Goal: Task Accomplishment & Management: Use online tool/utility

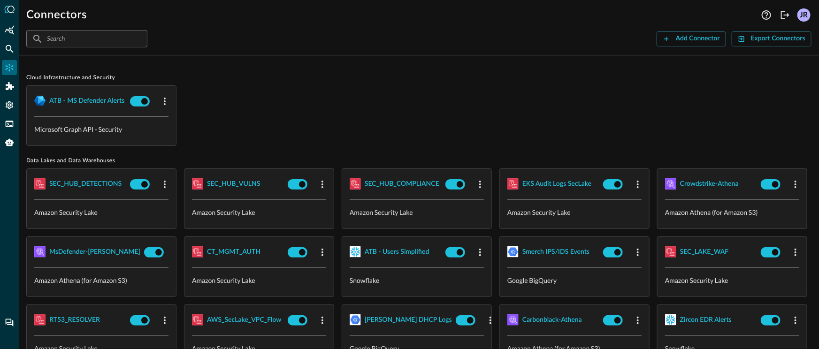
click at [242, 97] on div "ATB - MS Defender Alerts Microsoft Graph API - Security" at bounding box center [418, 115] width 785 height 61
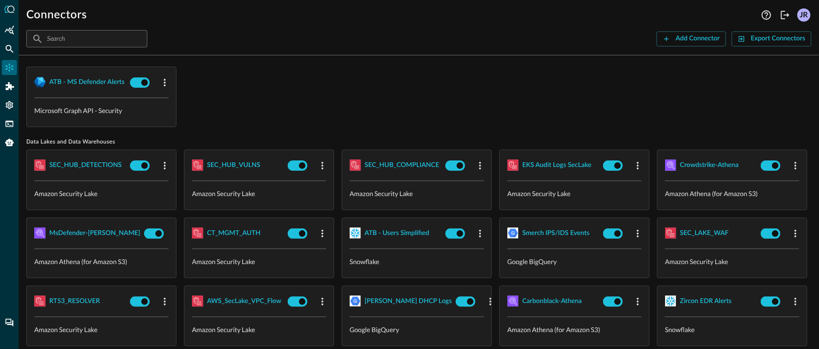
scroll to position [26, 0]
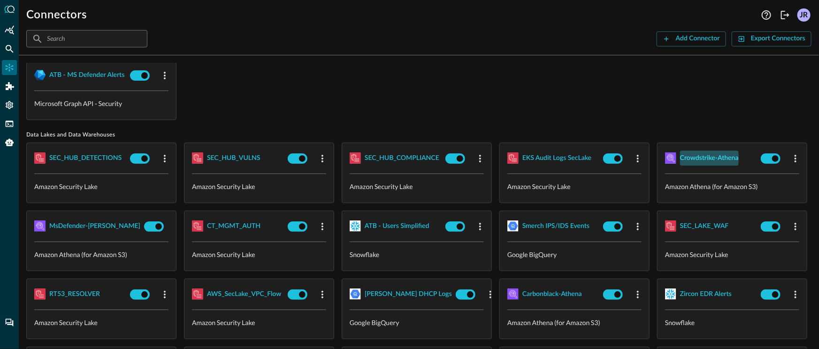
click at [680, 164] on div "Crowdstrike-Athena" at bounding box center [709, 158] width 59 height 12
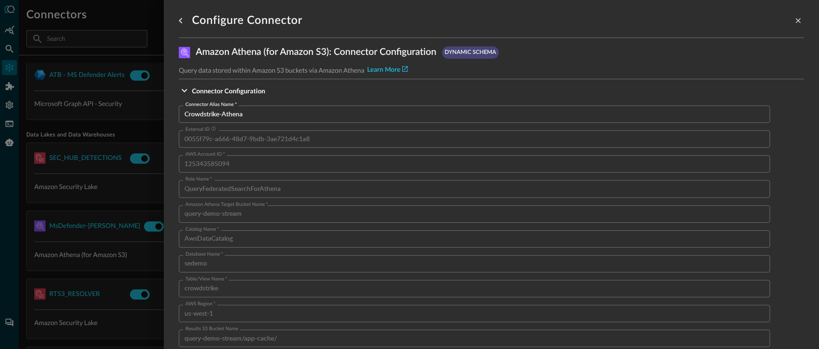
click at [99, 225] on div at bounding box center [409, 174] width 819 height 349
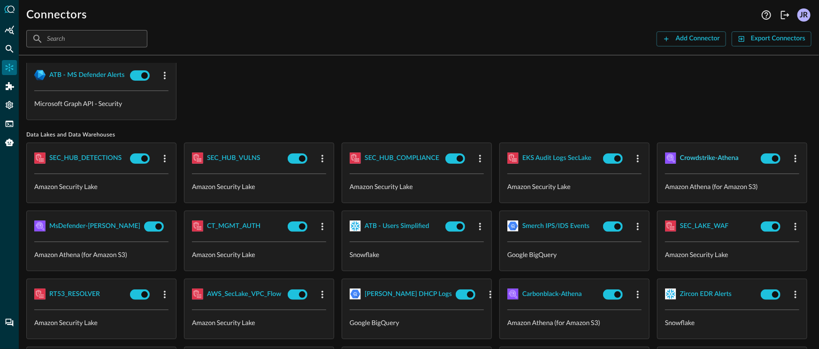
click at [680, 164] on div "Crowdstrike-Athena" at bounding box center [709, 158] width 59 height 12
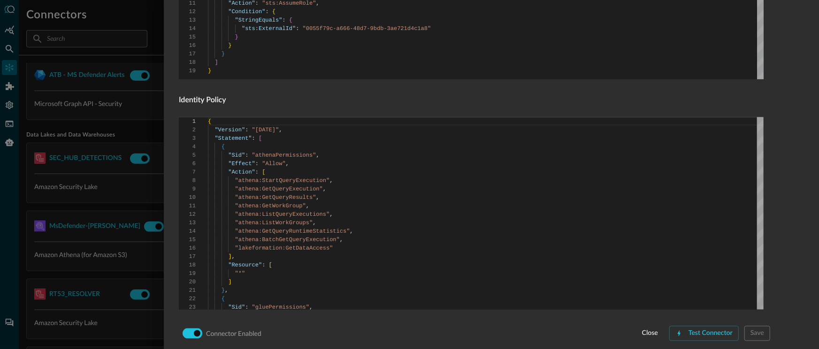
scroll to position [617, 0]
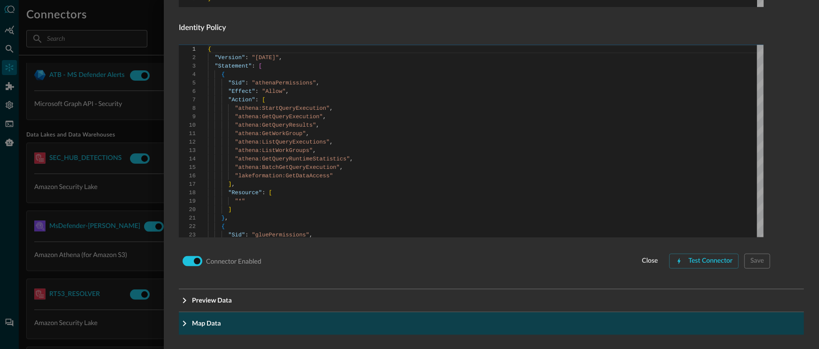
drag, startPoint x: 281, startPoint y: 316, endPoint x: 286, endPoint y: 314, distance: 5.2
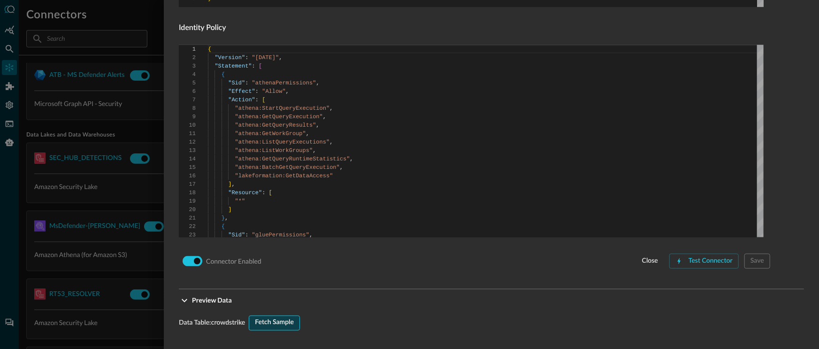
click at [272, 326] on div "Fetch Sample" at bounding box center [274, 323] width 39 height 12
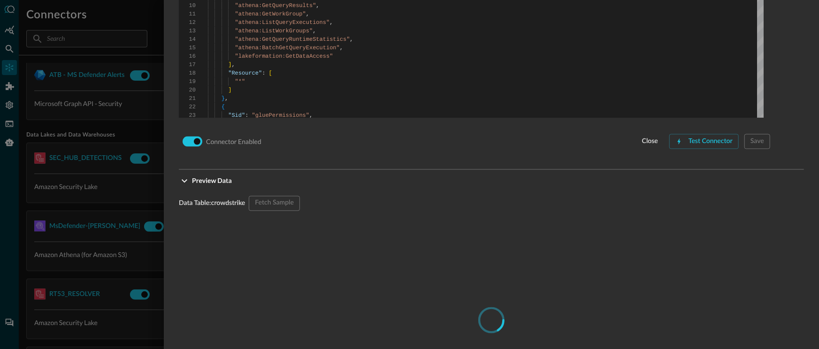
scroll to position [898, 0]
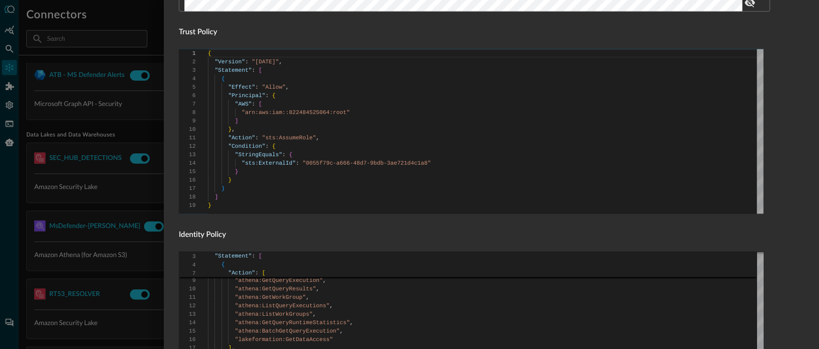
scroll to position [412, 0]
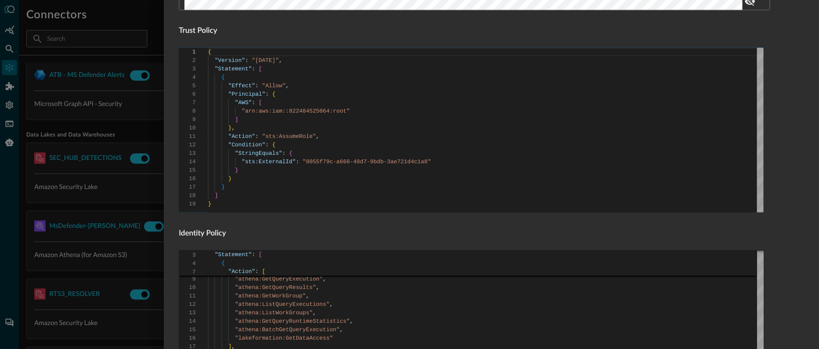
type textarea ""Action": "sts:AssumeRole", "Condition": { "StringEquals": { "sts:ExternalId": …"
drag, startPoint x: 429, startPoint y: 164, endPoint x: 307, endPoint y: 165, distance: 122.4
click at [307, 165] on div "{ "Version" : "[DATE]" , "Statement" : [ { "Effect" : "Allow" , "Principal" : {…" at bounding box center [485, 130] width 555 height 165
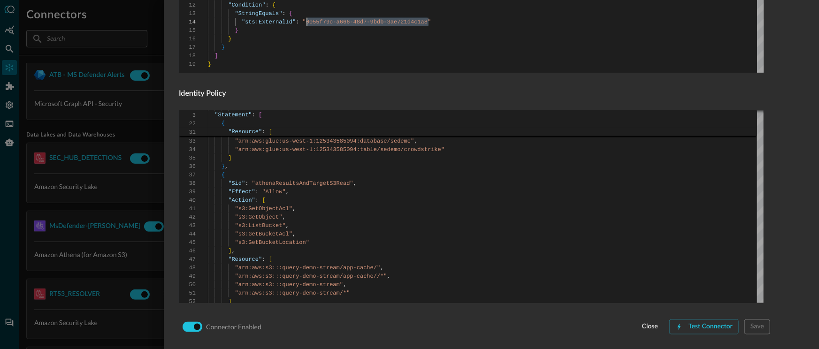
scroll to position [543, 0]
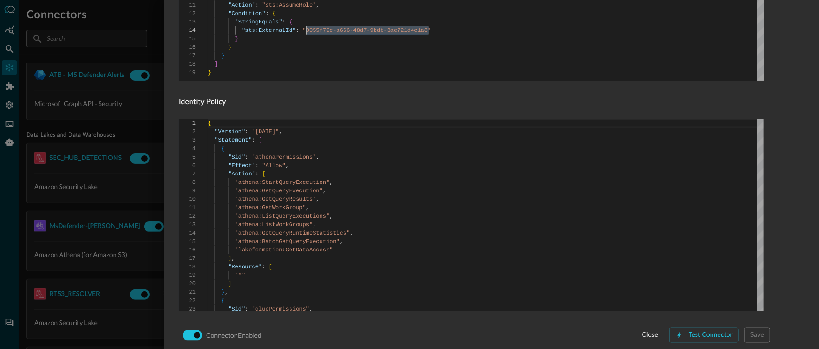
click at [102, 171] on div at bounding box center [409, 174] width 819 height 349
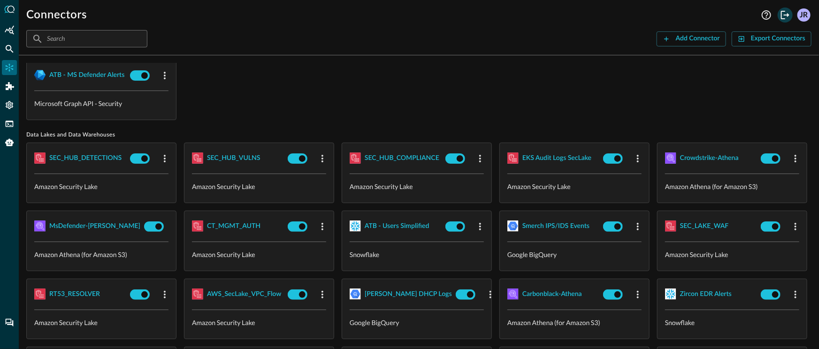
click at [785, 11] on icon "Logout" at bounding box center [784, 14] width 11 height 11
